Goal: Information Seeking & Learning: Learn about a topic

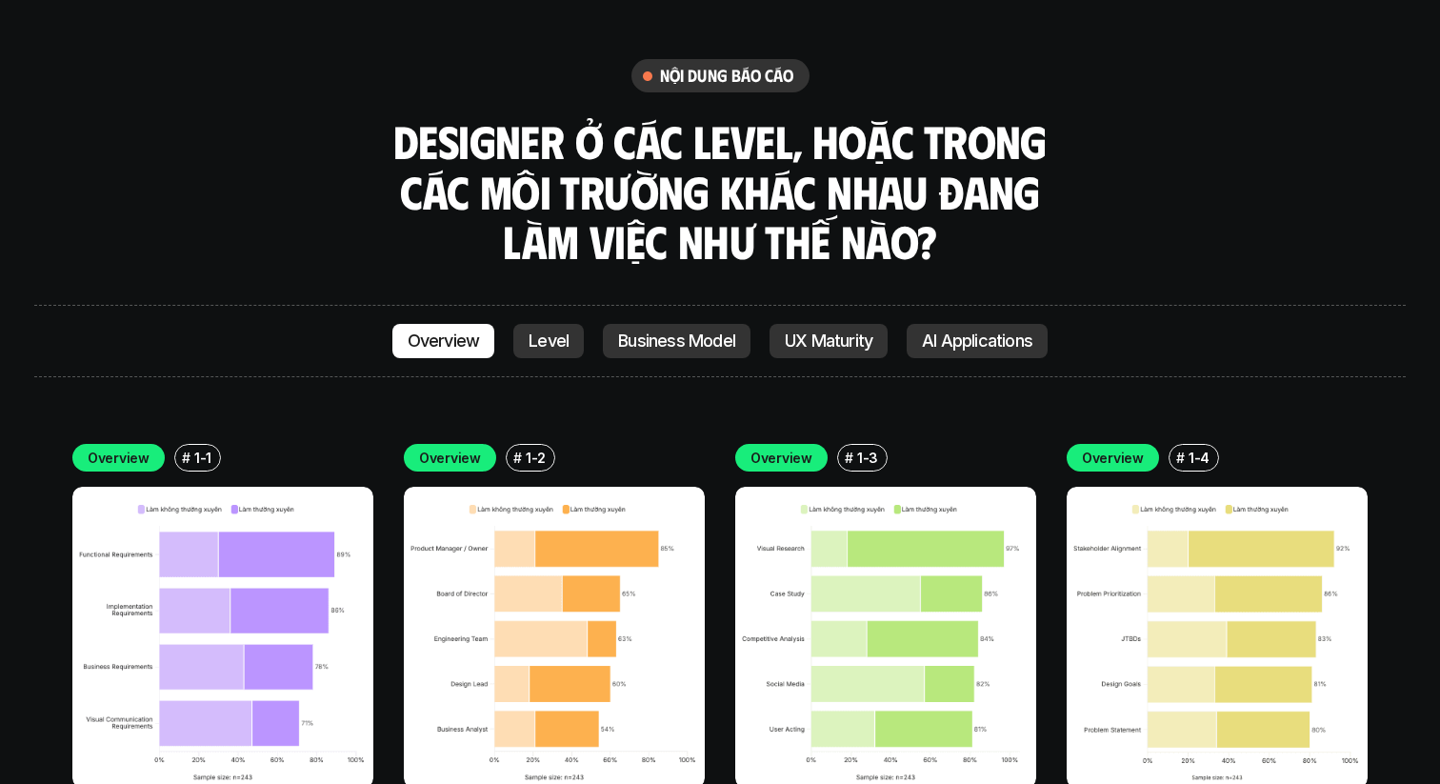
scroll to position [5239, 0]
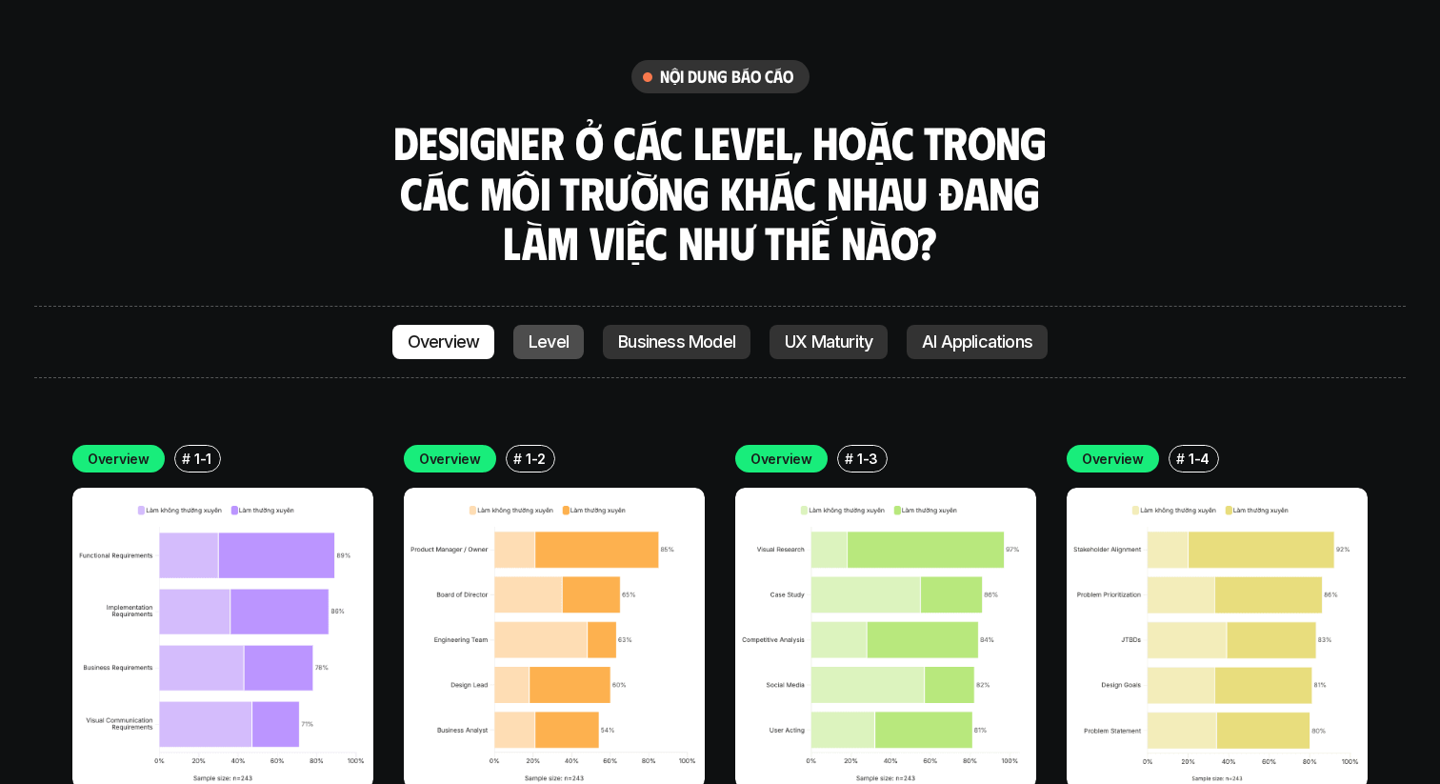
click at [567, 325] on link "Level" at bounding box center [548, 342] width 70 height 34
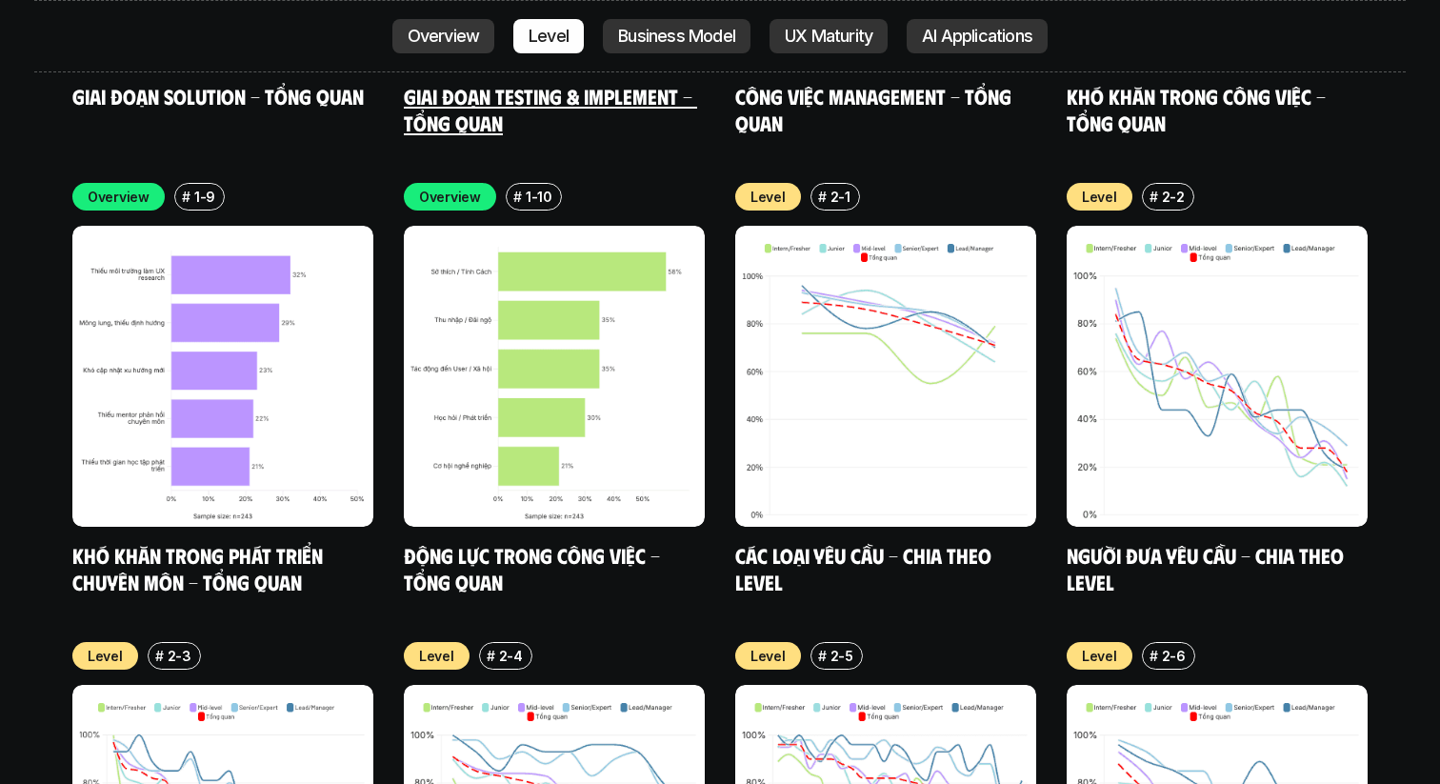
scroll to position [6425, 0]
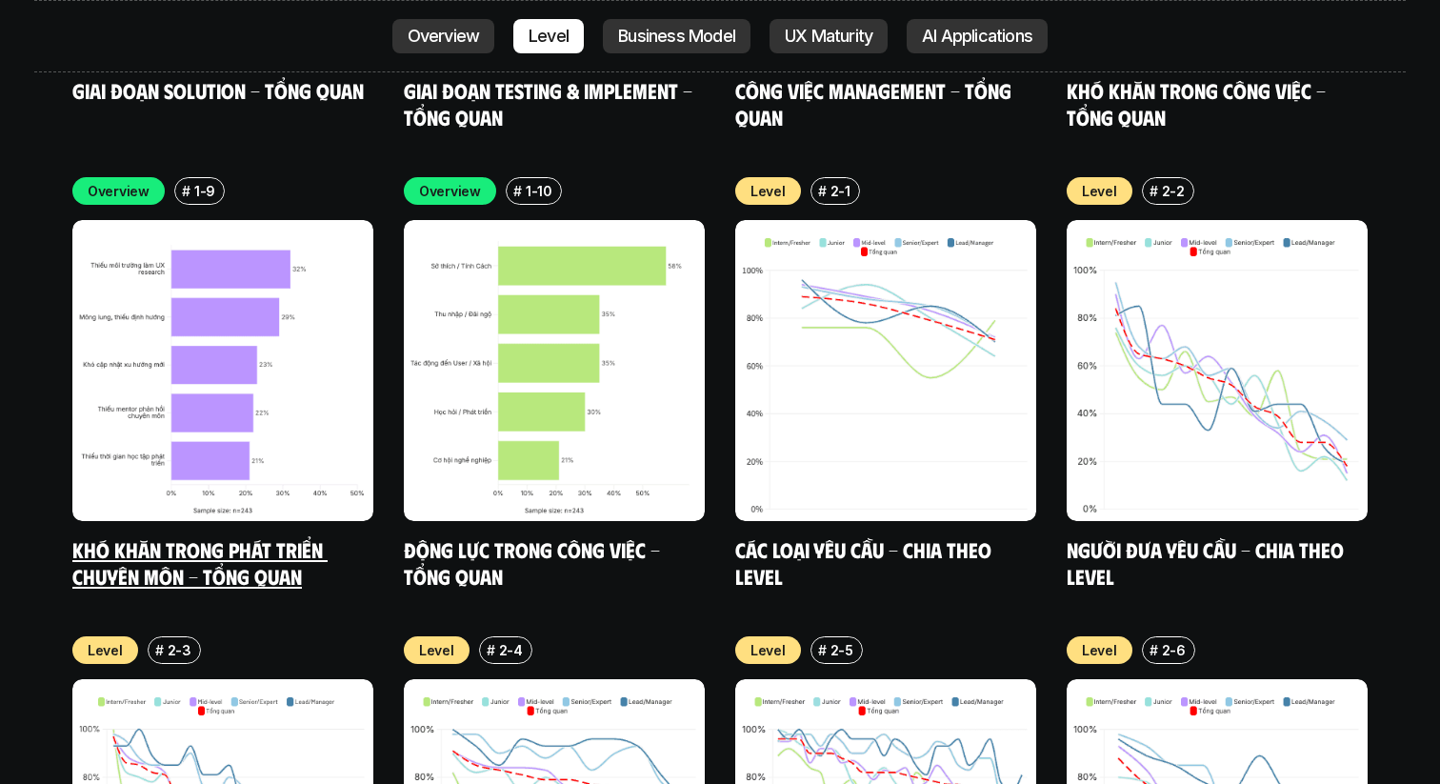
click at [271, 350] on img at bounding box center [222, 370] width 301 height 301
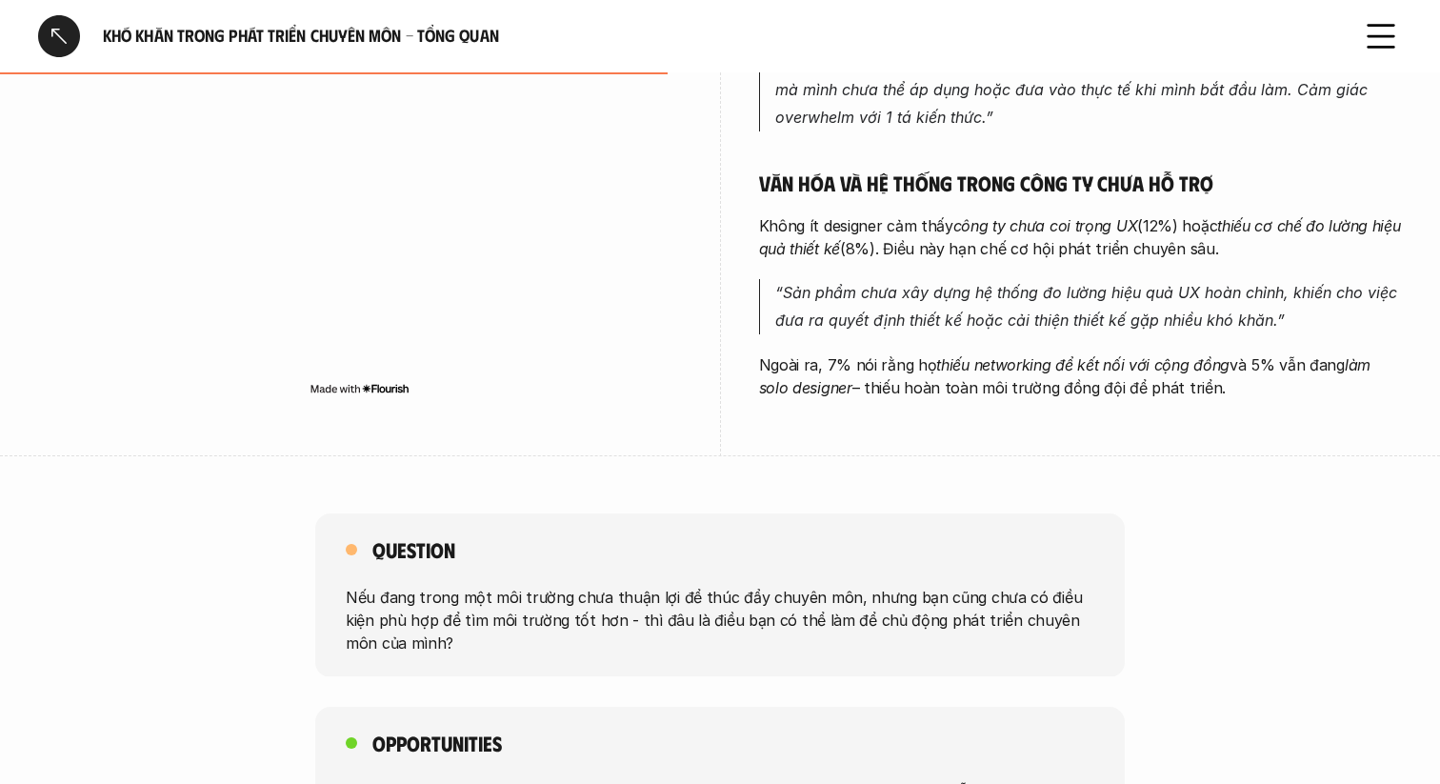
scroll to position [1827, 0]
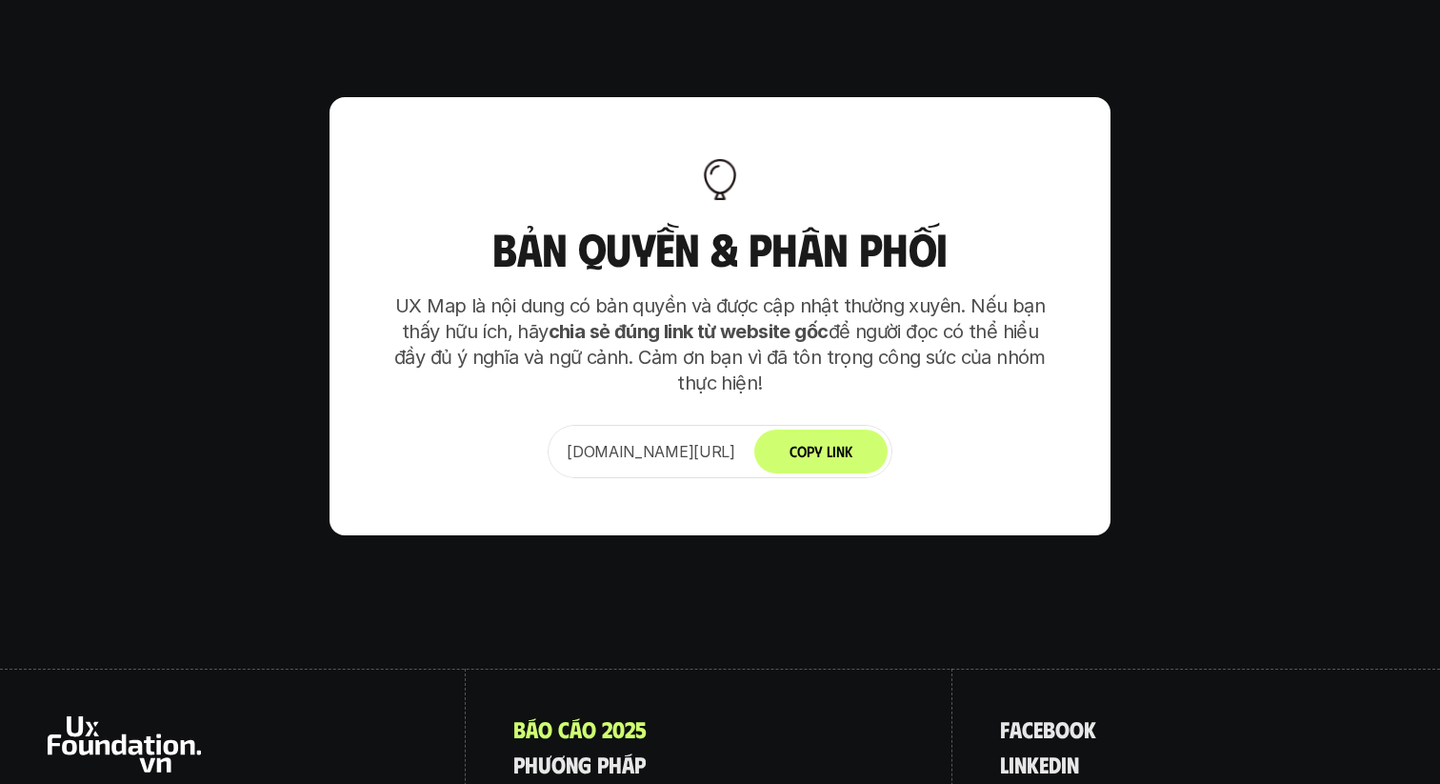
scroll to position [11983, 0]
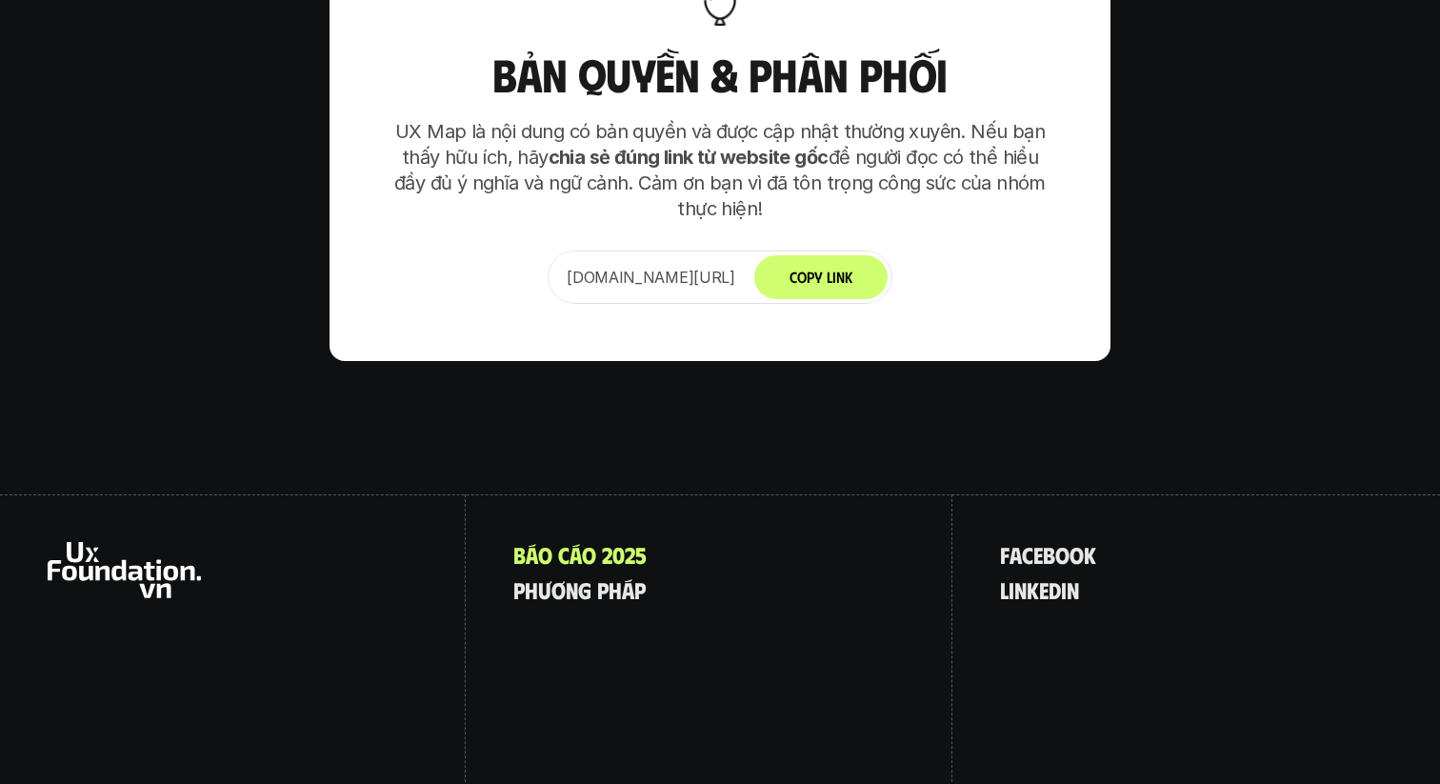
click at [102, 542] on use at bounding box center [124, 570] width 153 height 56
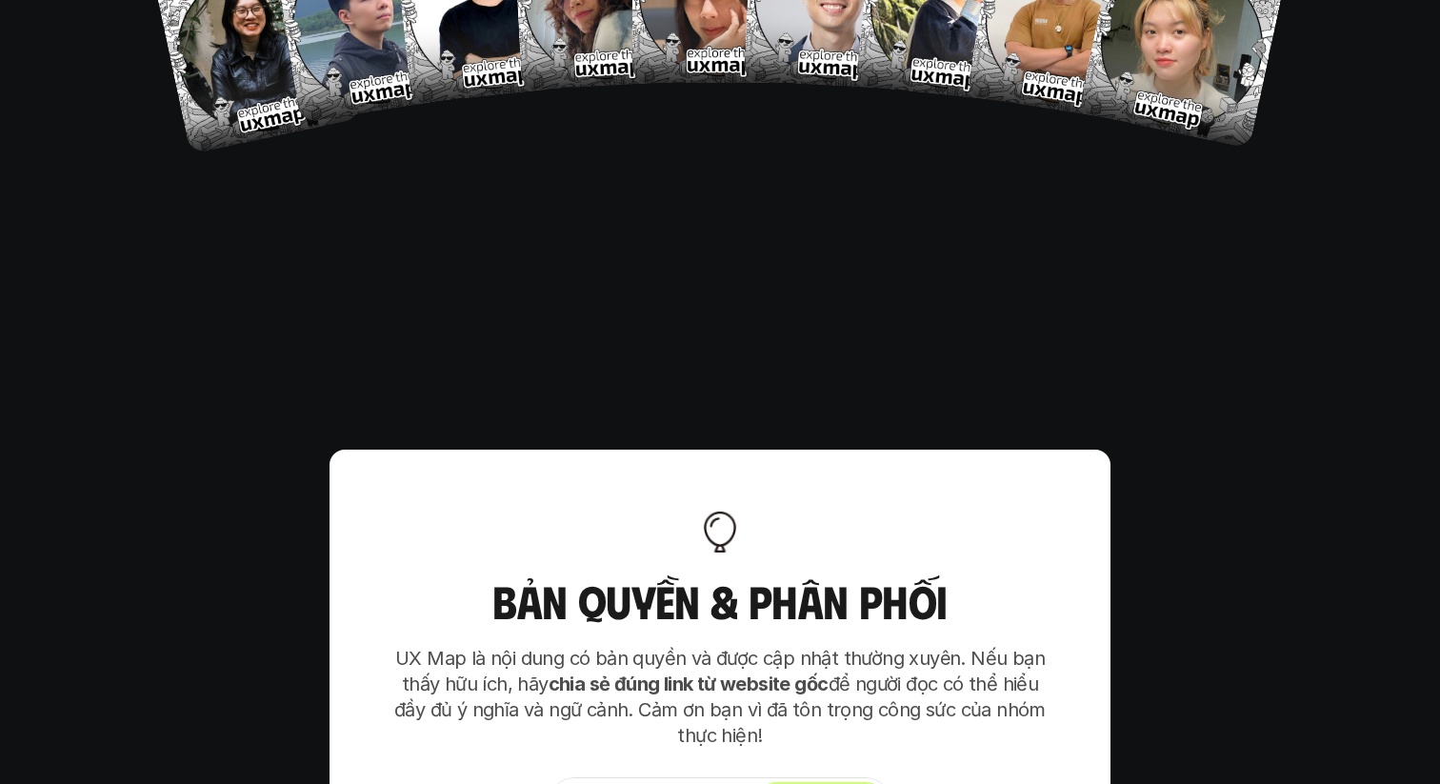
scroll to position [11983, 0]
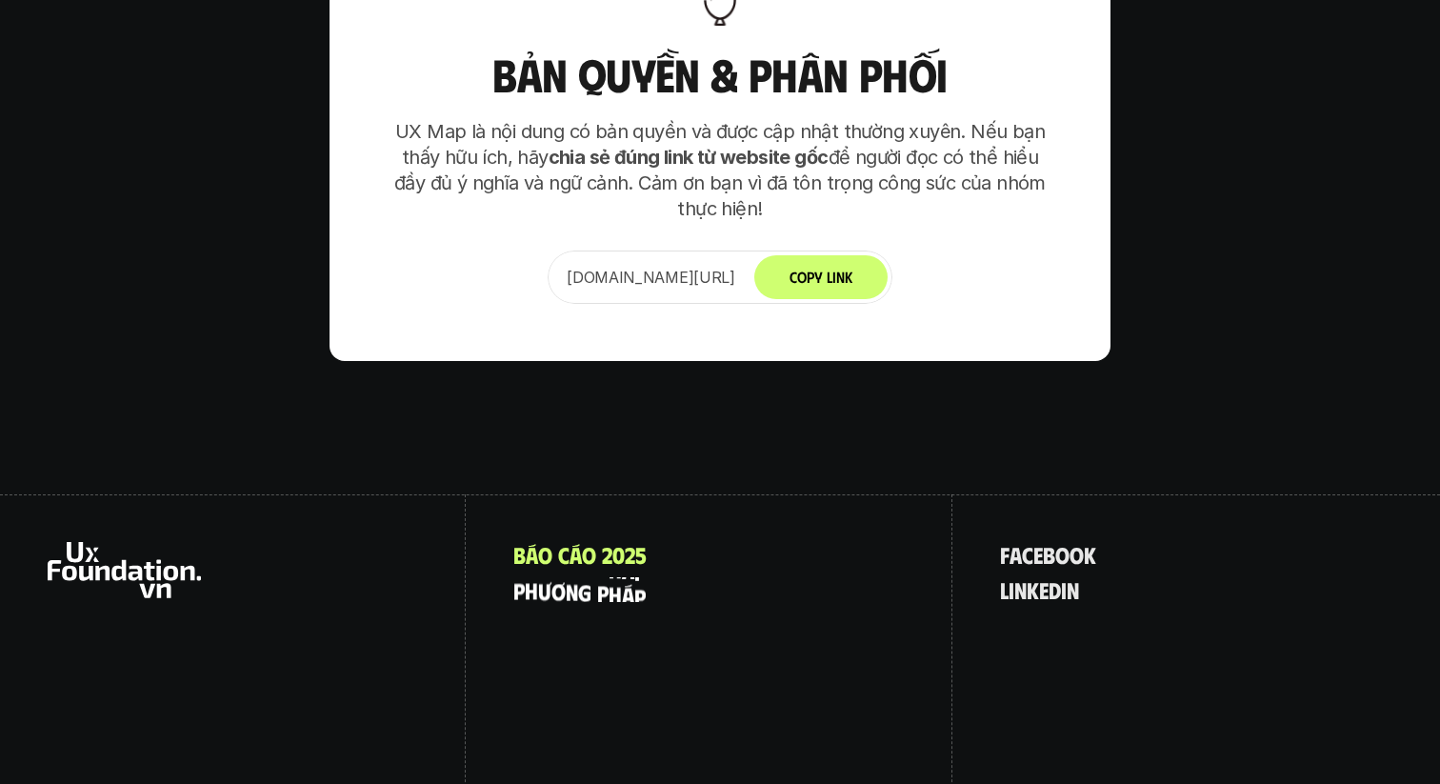
click at [601, 577] on p "p h ư ơ n g p h á p" at bounding box center [579, 589] width 132 height 25
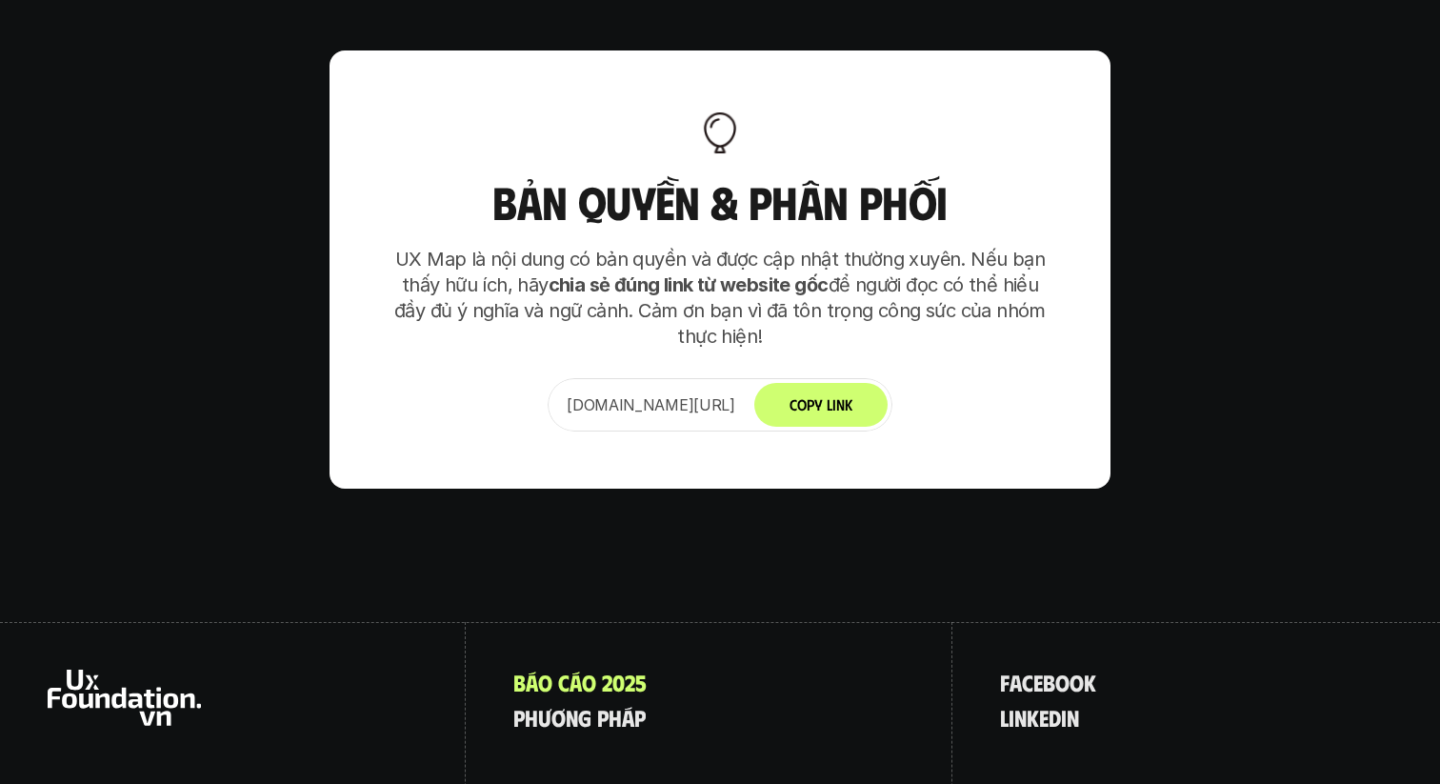
scroll to position [11983, 0]
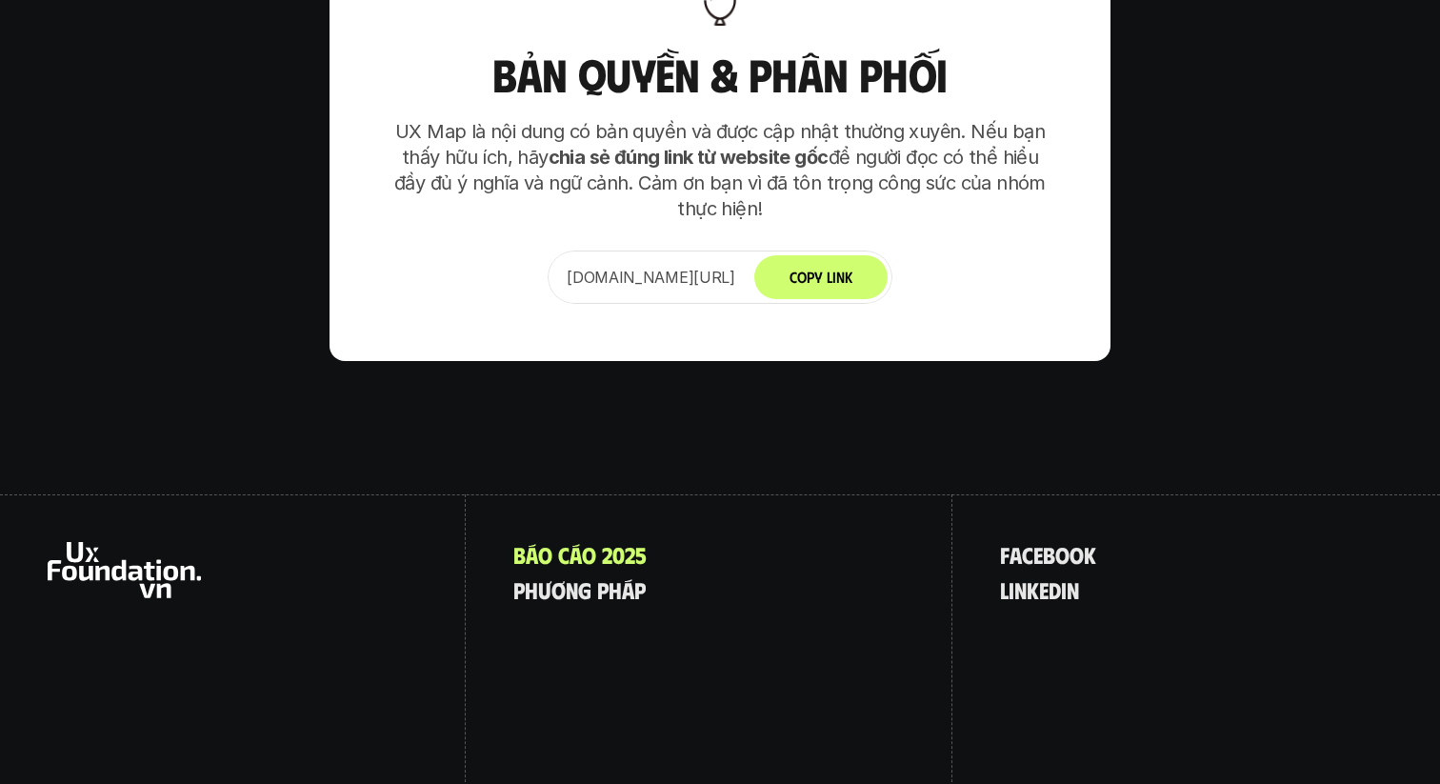
click at [105, 542] on icon at bounding box center [124, 570] width 153 height 56
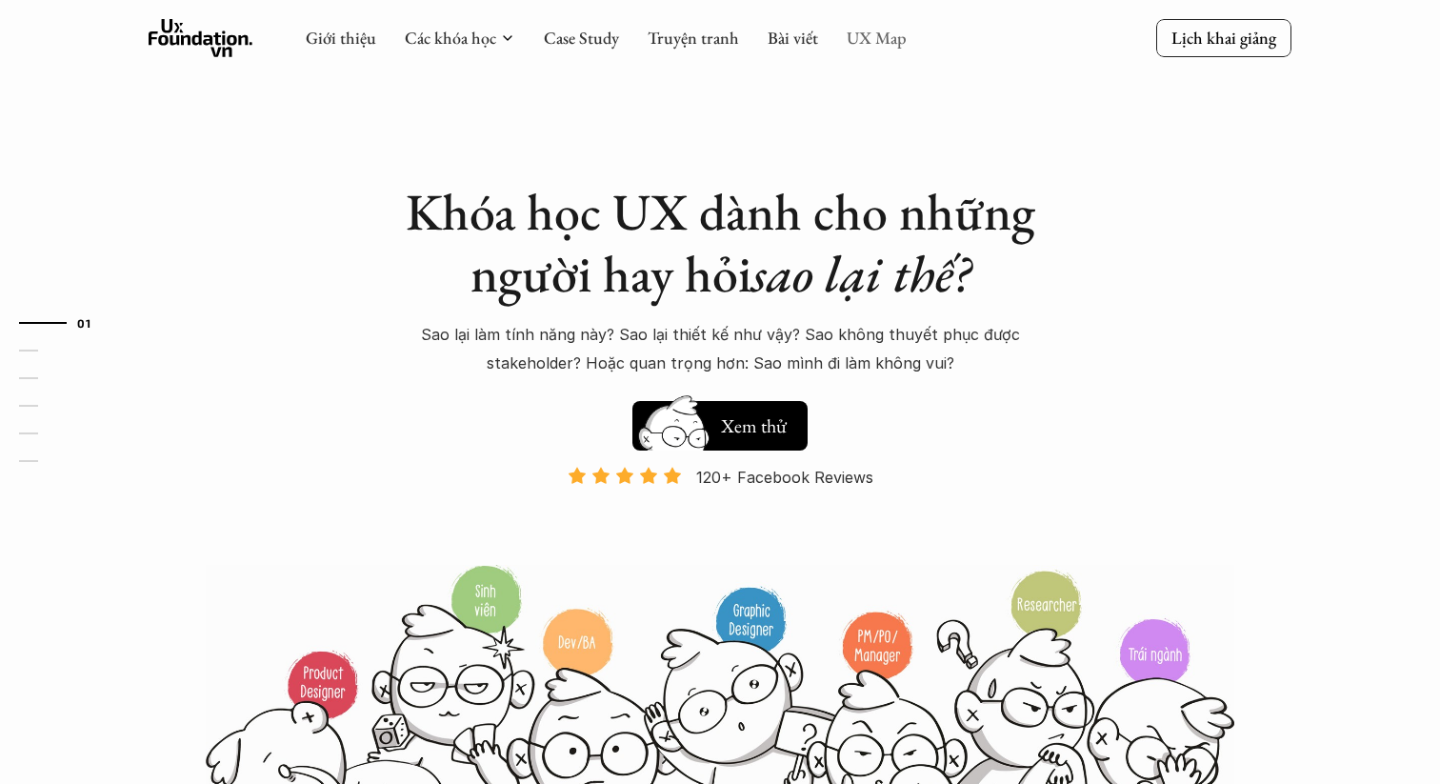
click at [851, 46] on link "UX Map" at bounding box center [877, 38] width 60 height 22
